Goal: Task Accomplishment & Management: Use online tool/utility

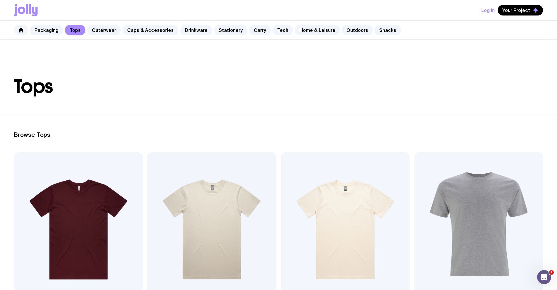
click at [497, 8] on div "Log In Your Project" at bounding box center [512, 10] width 62 height 11
click at [493, 9] on button "Log In" at bounding box center [487, 10] width 13 height 11
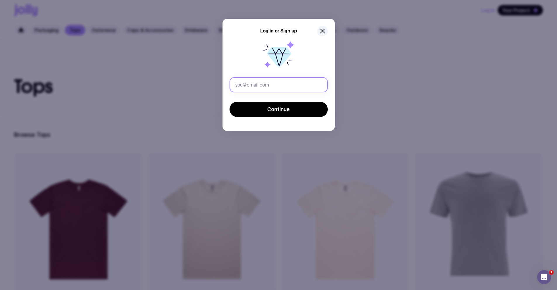
click at [277, 87] on input "text" at bounding box center [278, 84] width 98 height 15
type input "[EMAIL_ADDRESS][DOMAIN_NAME]"
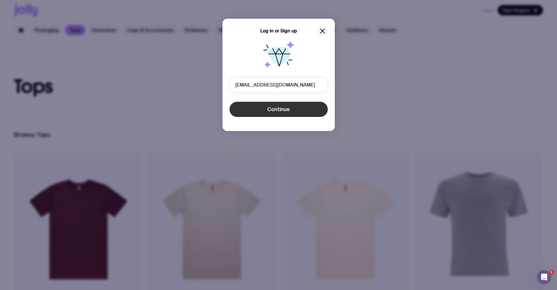
click at [273, 103] on button "Continue" at bounding box center [278, 109] width 98 height 15
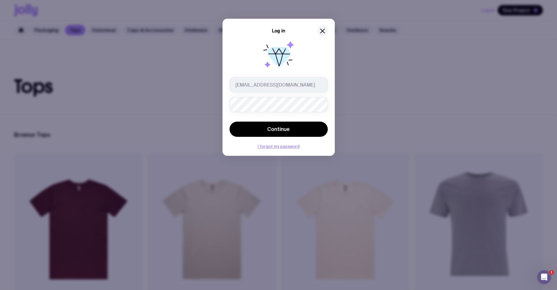
click at [229, 122] on button "Continue" at bounding box center [278, 129] width 98 height 15
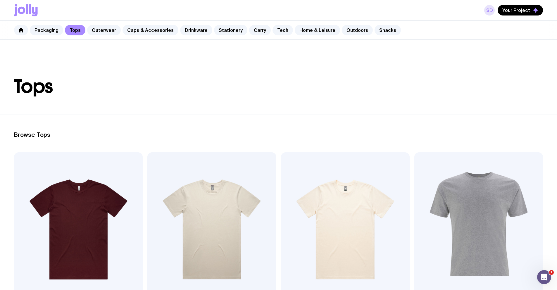
click at [488, 11] on link "SD" at bounding box center [489, 10] width 11 height 11
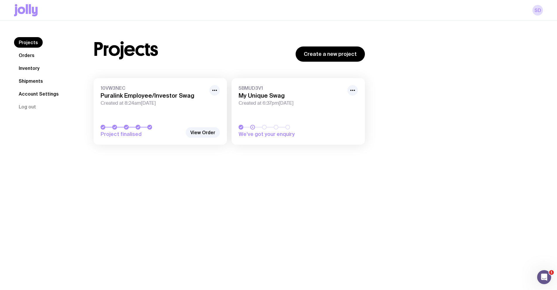
click at [163, 103] on span "Created at 8:24am[DATE]" at bounding box center [153, 103] width 105 height 6
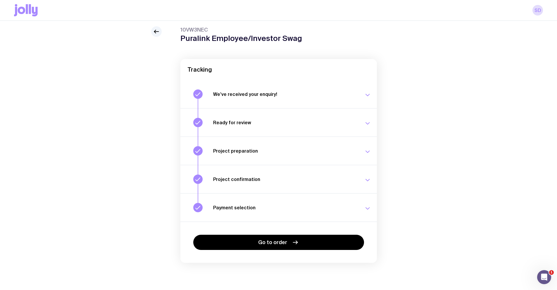
scroll to position [21, 0]
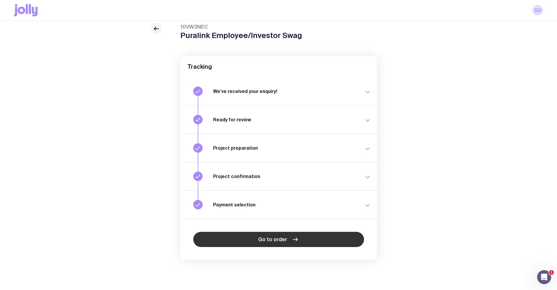
click at [299, 236] on link "Go to order" at bounding box center [278, 239] width 171 height 15
